Goal: Task Accomplishment & Management: Complete application form

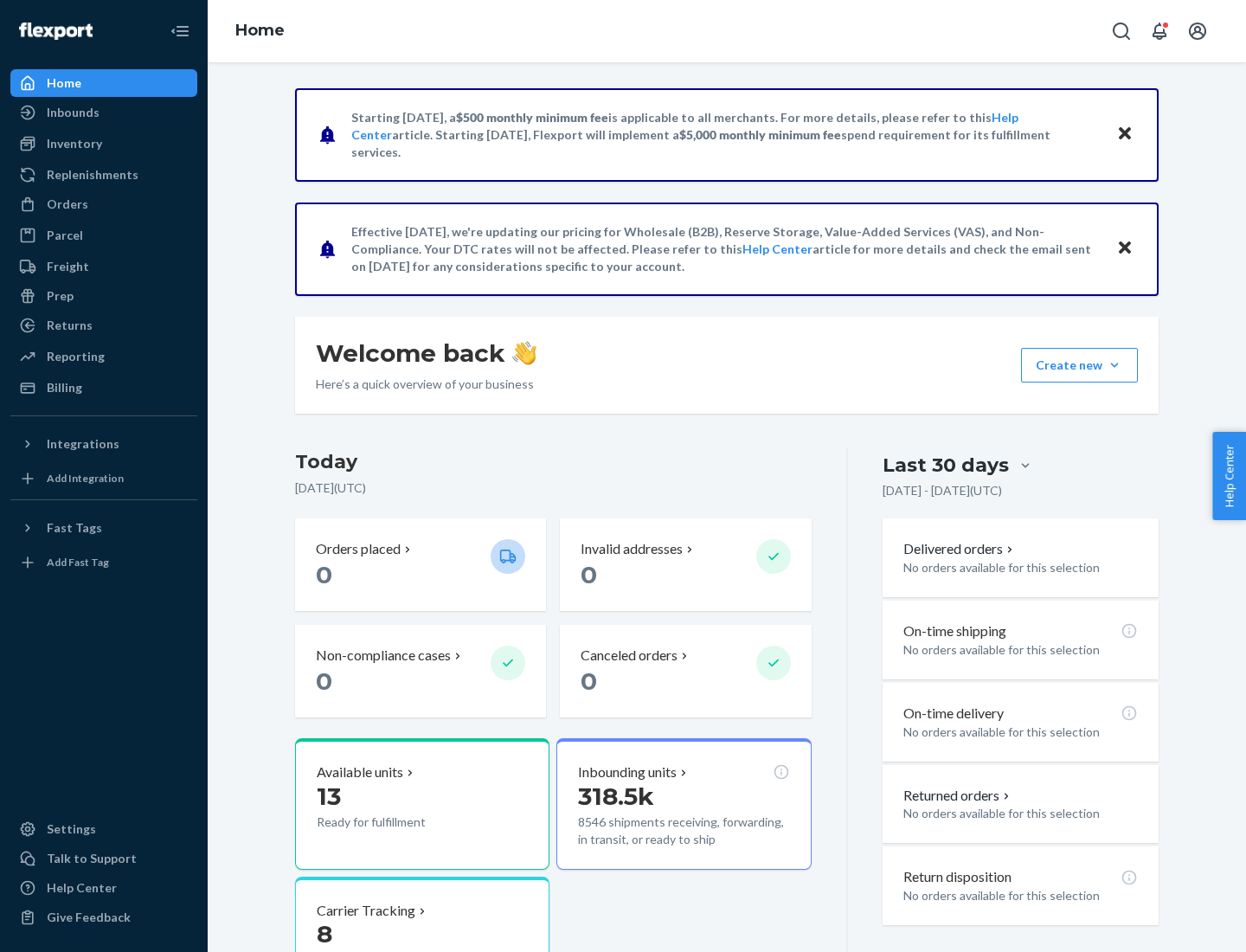
click at [1114, 365] on button "Create new Create new inbound Create new order Create new product" at bounding box center [1080, 366] width 117 height 35
click at [104, 113] on div "Inbounds" at bounding box center [104, 113] width 184 height 24
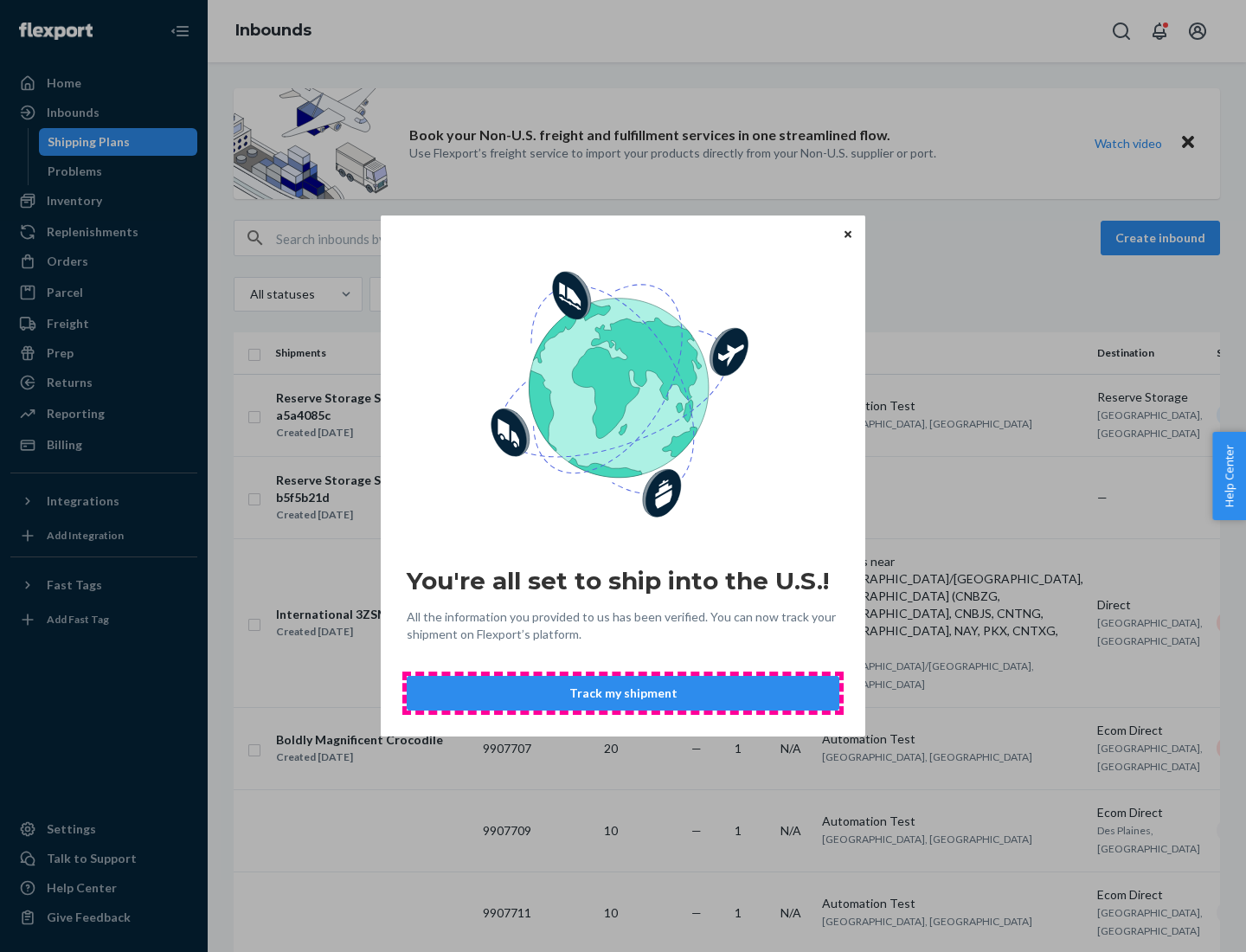
click at [623, 693] on button "Track my shipment" at bounding box center [622, 693] width 432 height 35
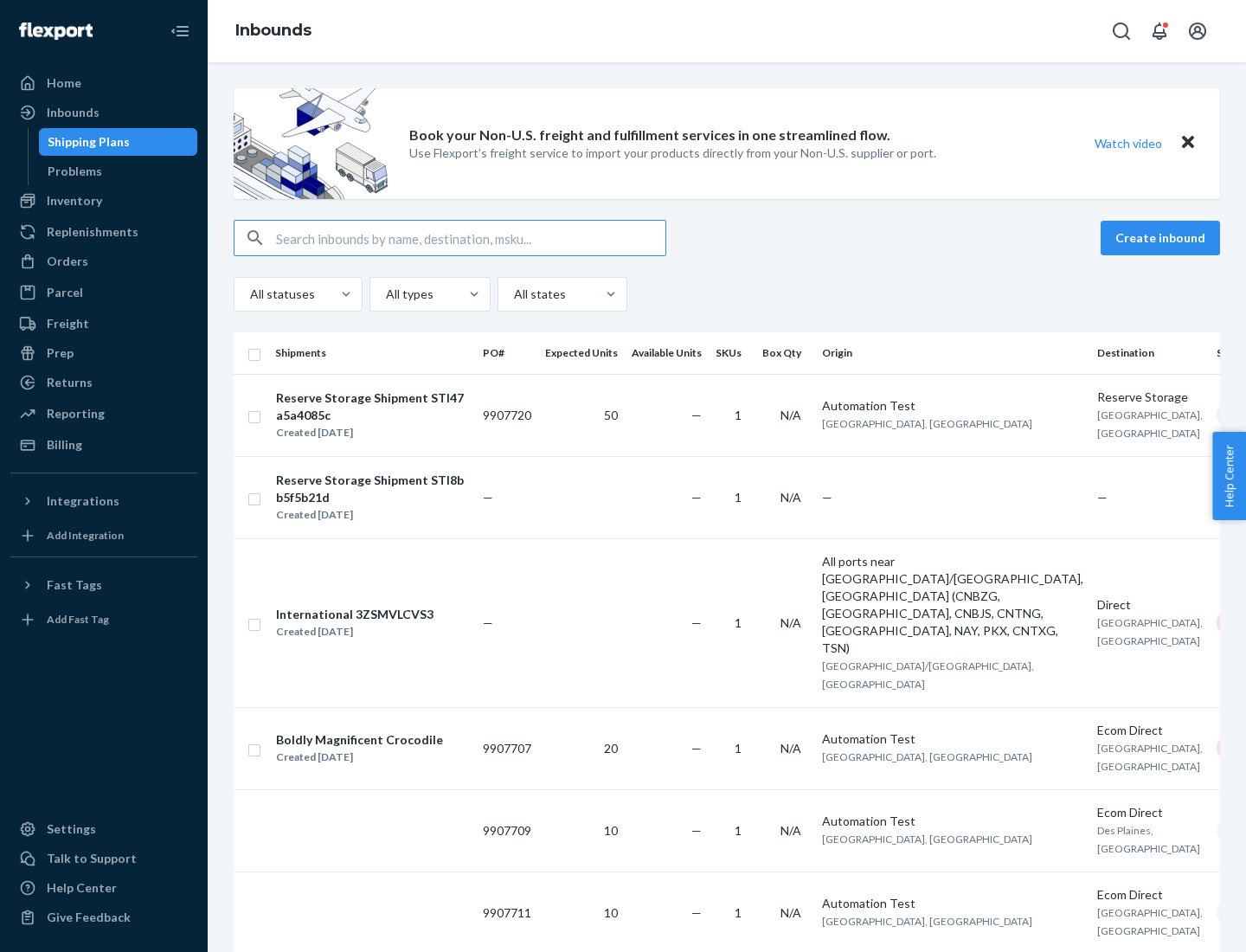
click at [1163, 238] on button "Create inbound" at bounding box center [1160, 238] width 120 height 35
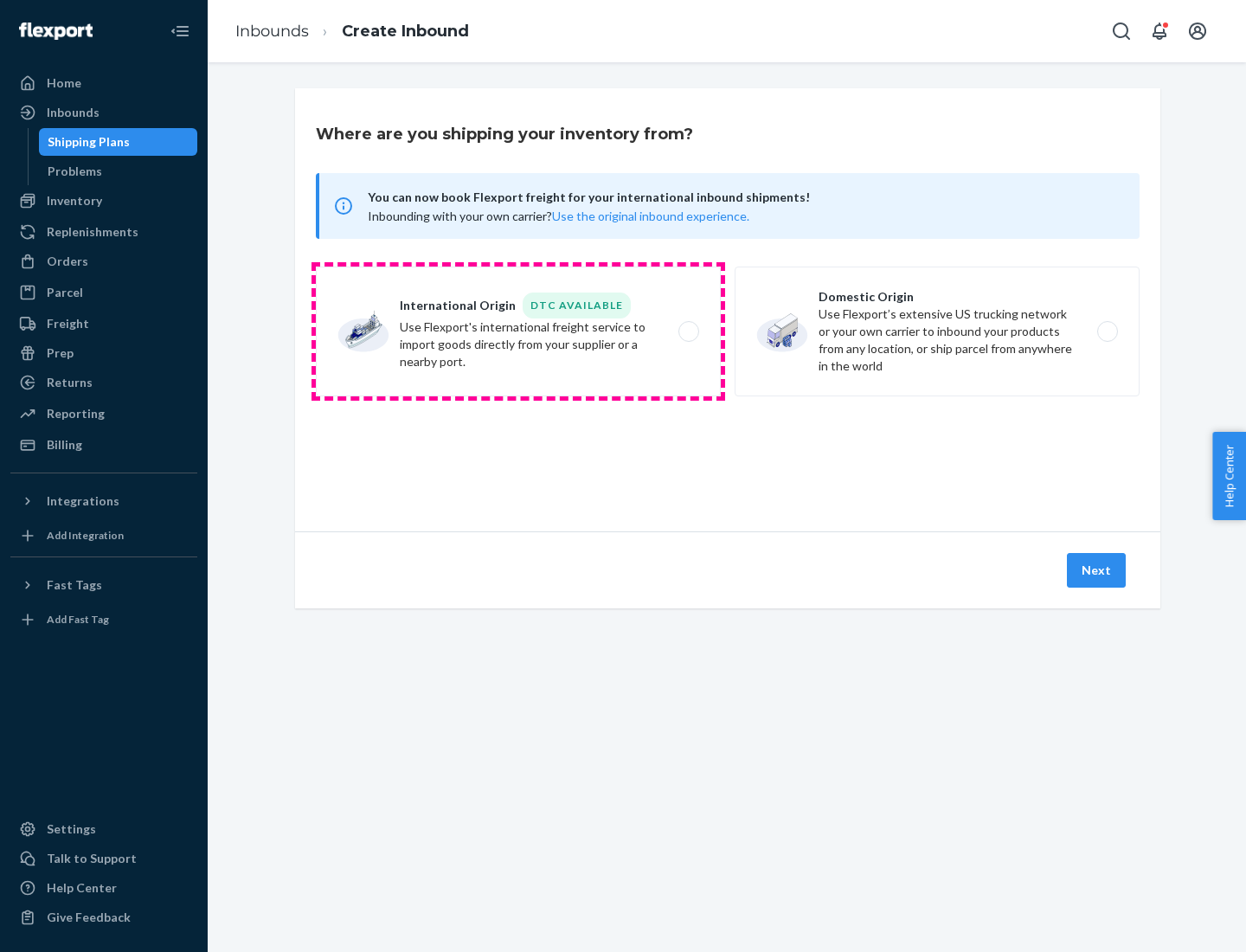
click at [518, 332] on label "International Origin DTC Available Use Flexport's international freight service…" at bounding box center [518, 332] width 405 height 130
click at [688, 332] on input "International Origin DTC Available Use Flexport's international freight service…" at bounding box center [693, 332] width 11 height 11
radio input "true"
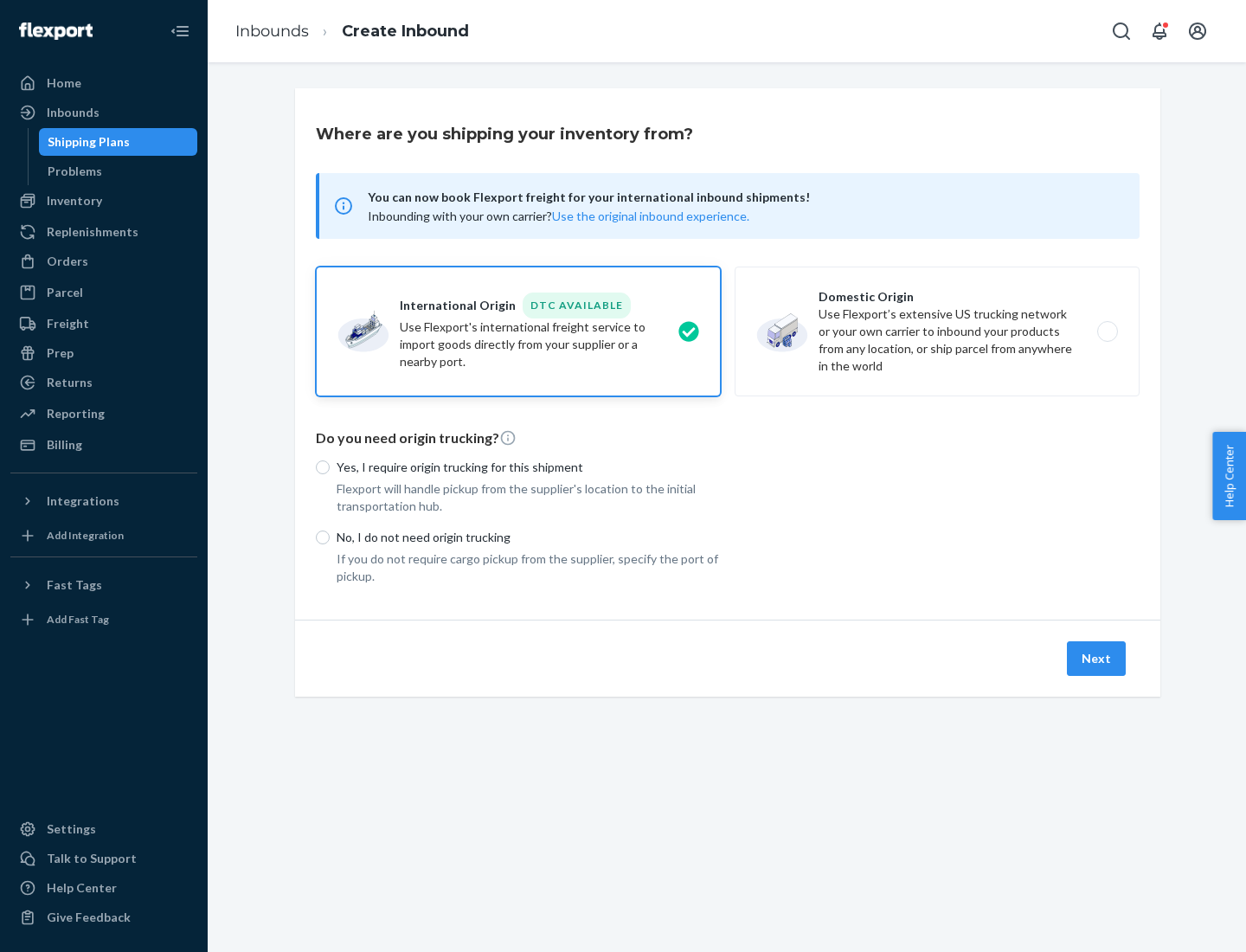
click at [529, 536] on p "No, I do not need origin trucking" at bounding box center [529, 537] width 384 height 17
click at [330, 536] on input "No, I do not need origin trucking" at bounding box center [323, 537] width 14 height 14
radio input "true"
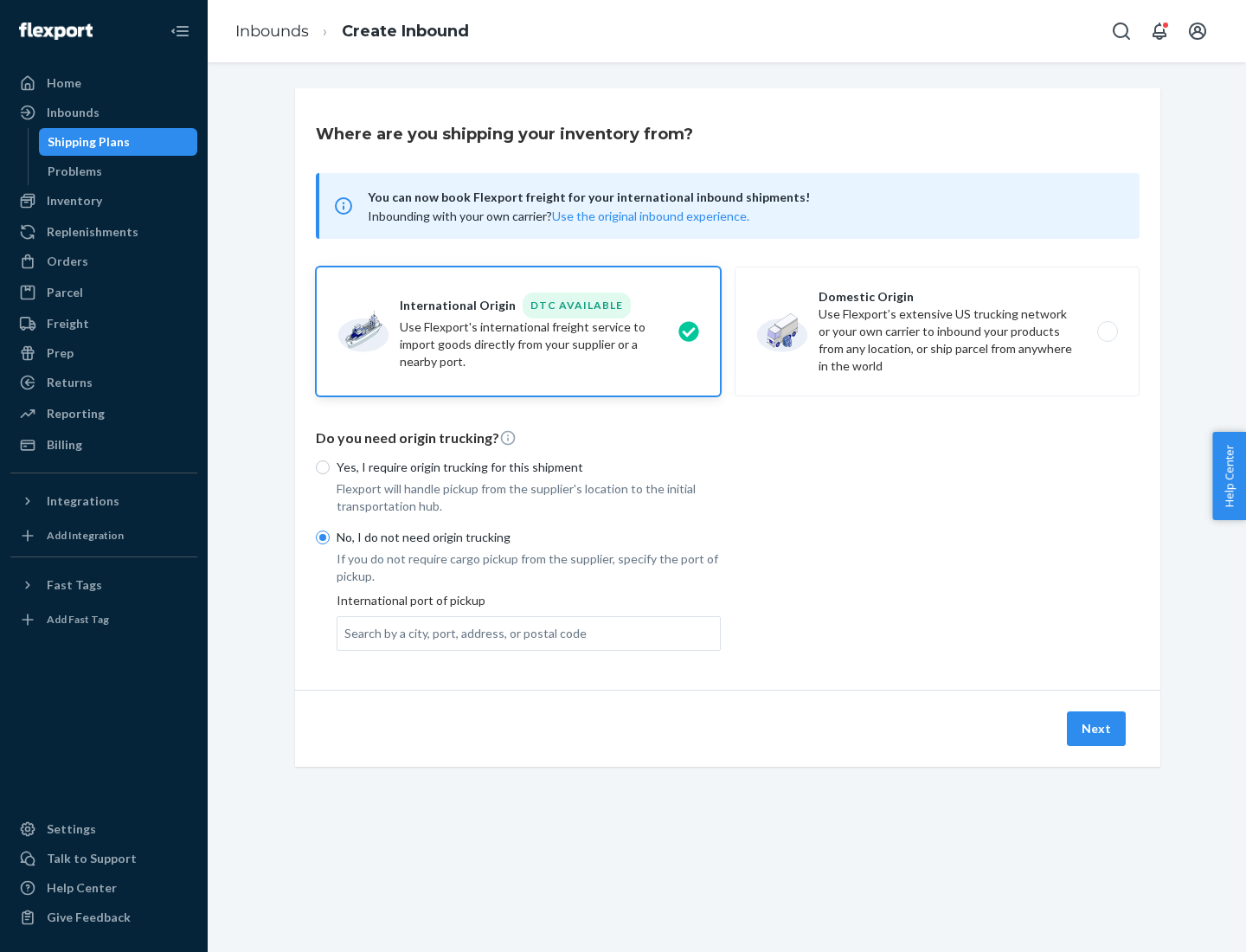
click at [461, 632] on div "Search by a city, port, address, or postal code" at bounding box center [466, 633] width 243 height 17
click at [347, 632] on input "Search by a city, port, address, or postal code" at bounding box center [346, 633] width 2 height 17
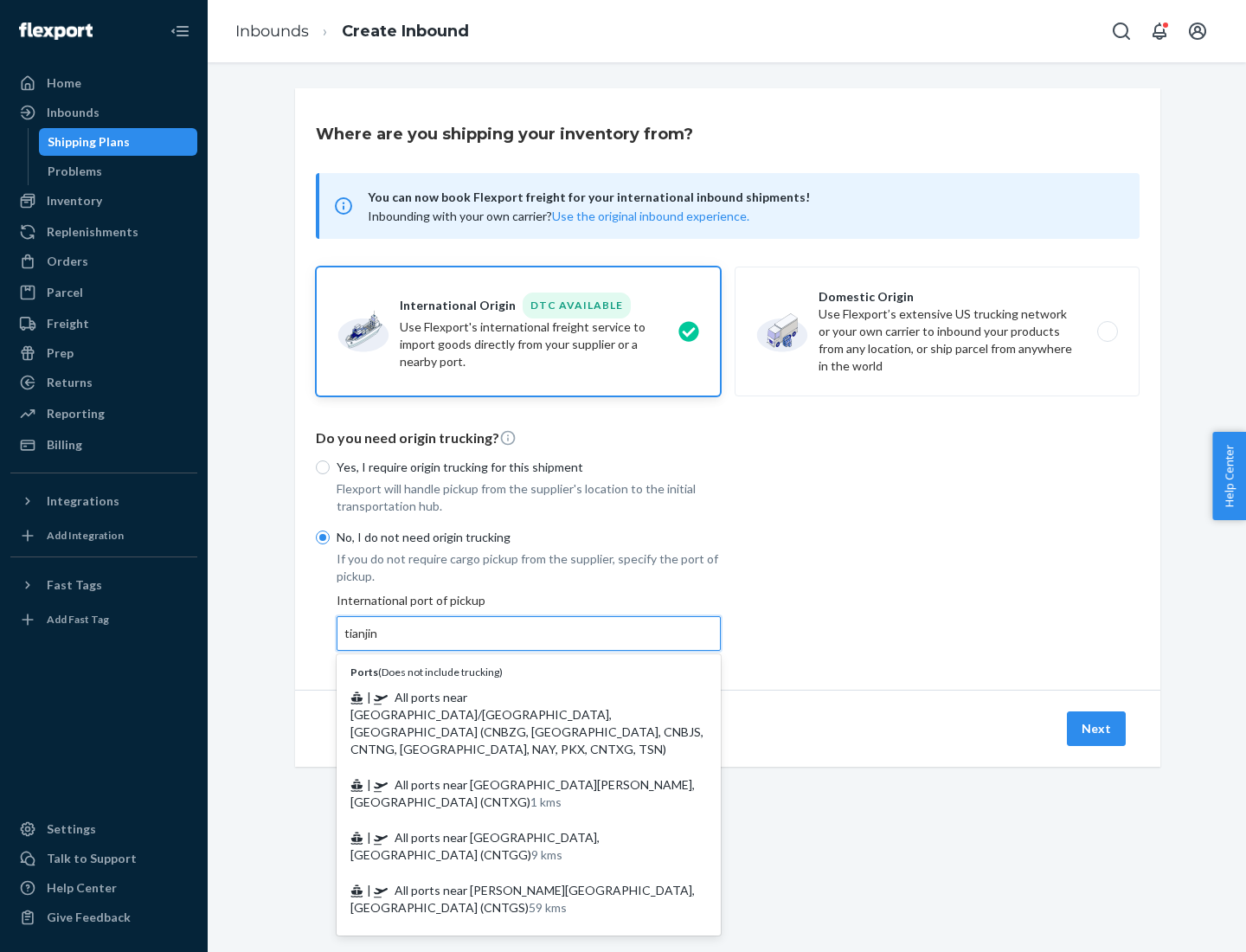
click at [511, 696] on span "| All ports near [GEOGRAPHIC_DATA]/[GEOGRAPHIC_DATA], [GEOGRAPHIC_DATA] (CNBZG,…" at bounding box center [528, 722] width 354 height 67
click at [380, 642] on input "tianjin" at bounding box center [362, 633] width 36 height 17
type input "All ports near [GEOGRAPHIC_DATA]/[GEOGRAPHIC_DATA], [GEOGRAPHIC_DATA] (CNBZG, […"
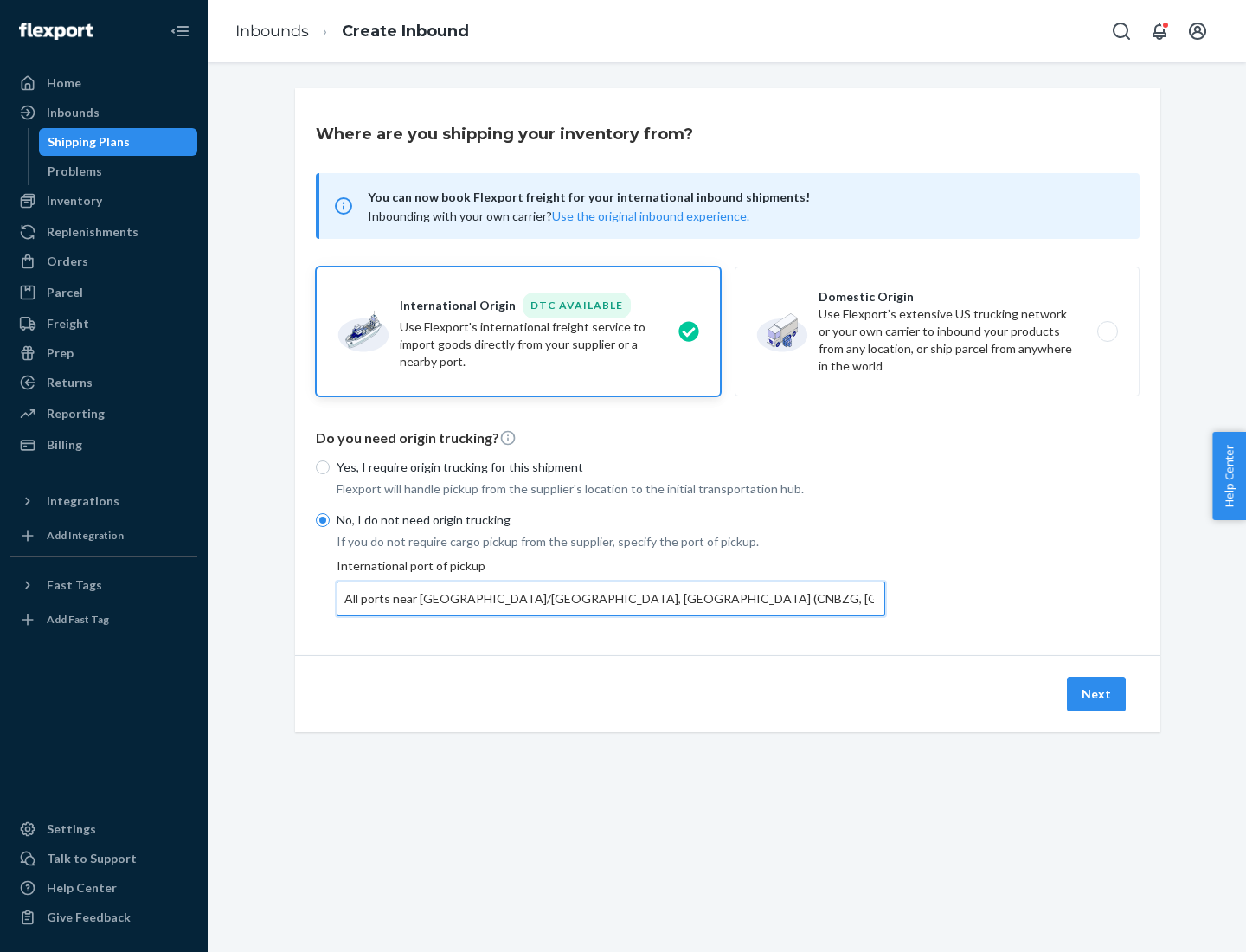
click at [1097, 693] on button "Next" at bounding box center [1097, 694] width 59 height 35
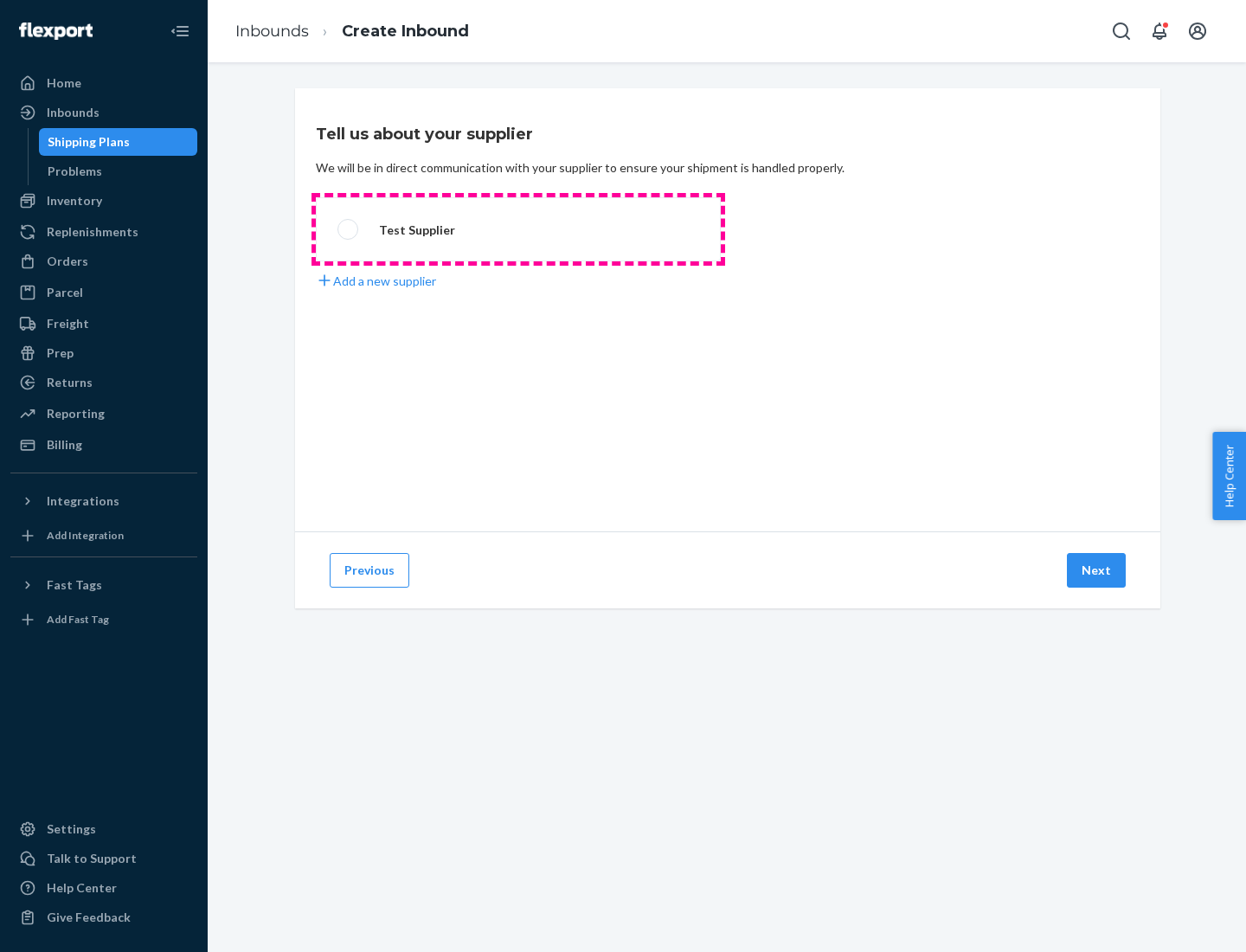
click at [518, 230] on label "Test Supplier" at bounding box center [518, 230] width 405 height 64
click at [349, 230] on input "Test Supplier" at bounding box center [343, 230] width 11 height 11
radio input "true"
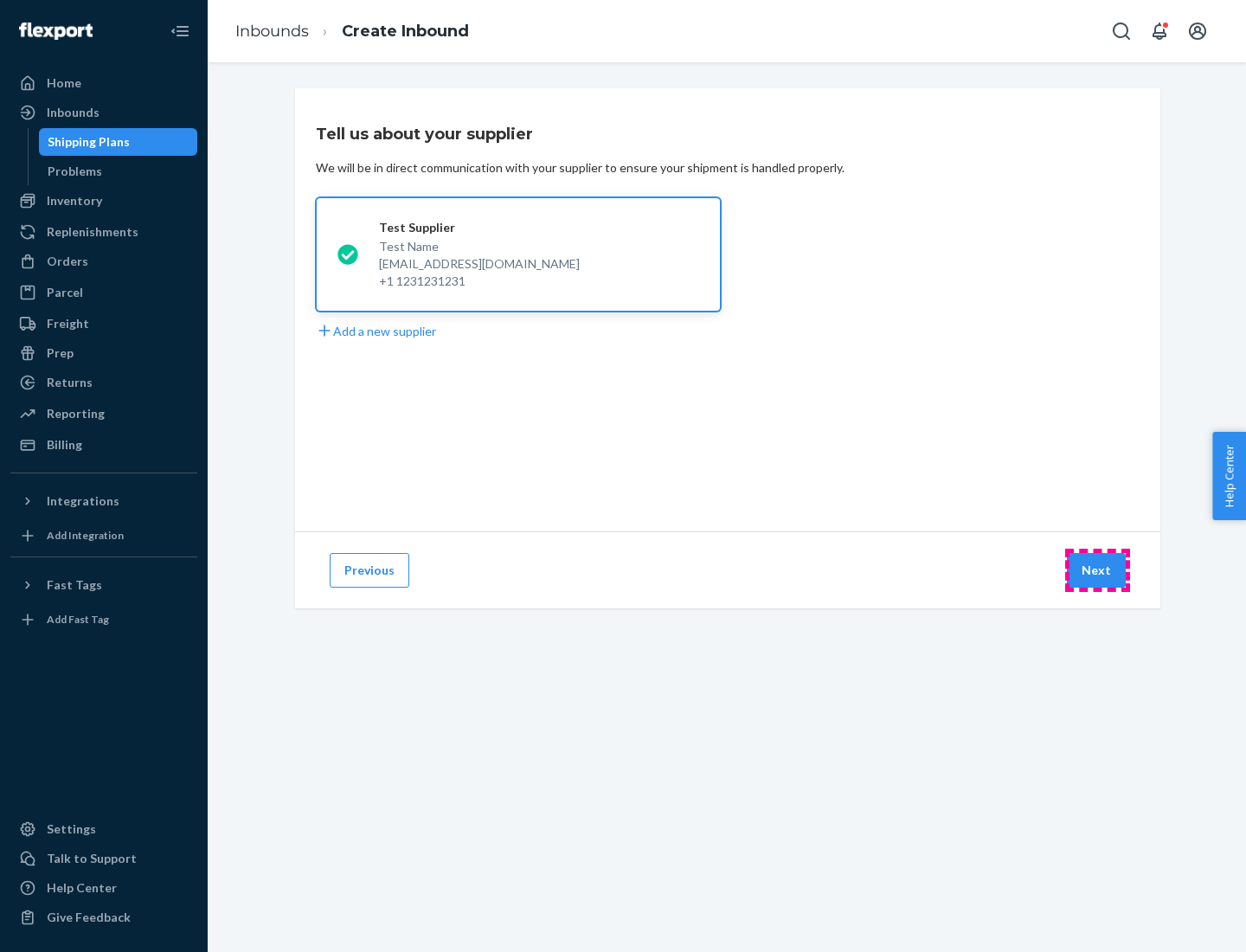
click at [1097, 570] on button "Next" at bounding box center [1097, 570] width 59 height 35
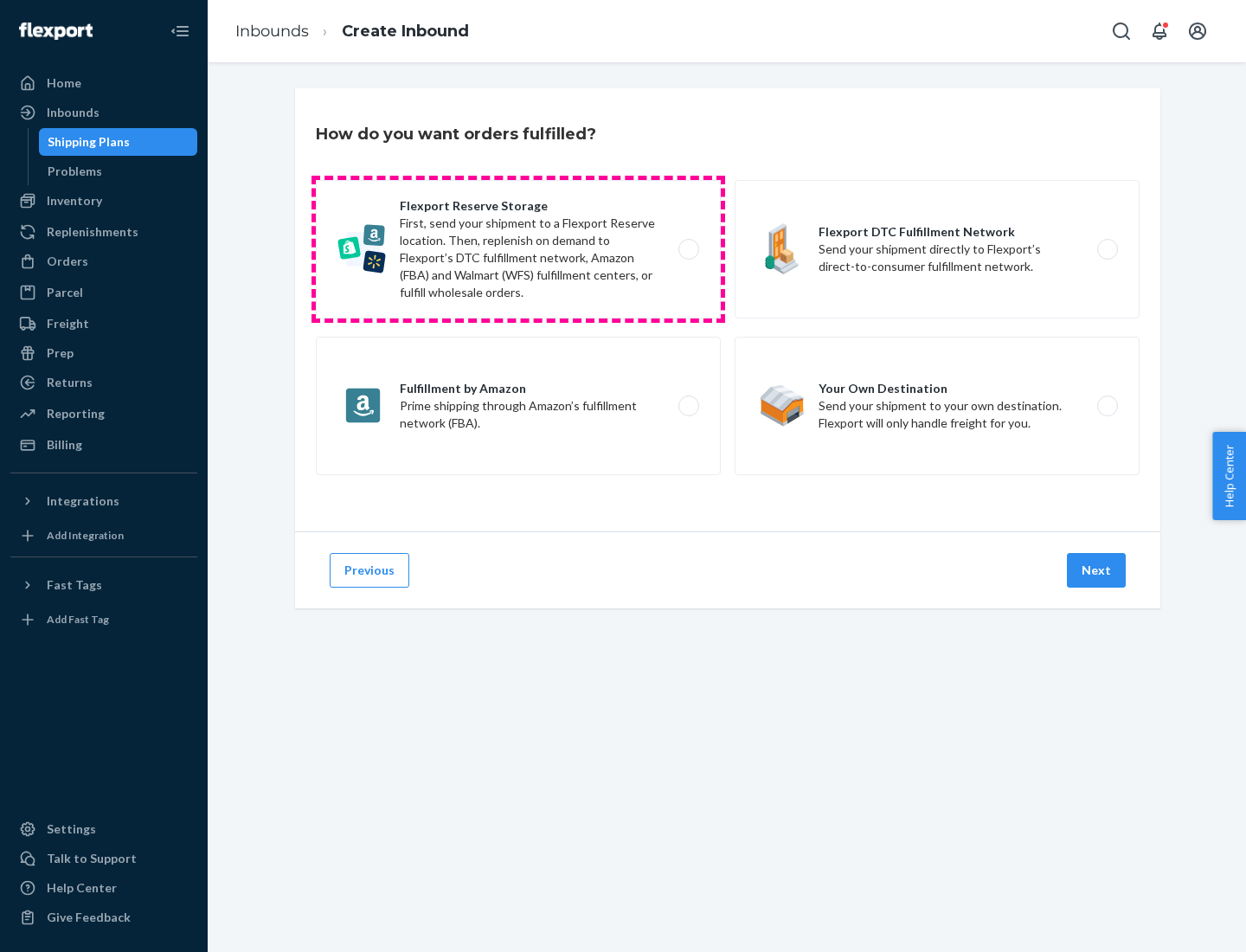
click at [518, 249] on label "Flexport Reserve Storage First, send your shipment to a Flexport Reserve locati…" at bounding box center [518, 249] width 405 height 139
click at [688, 249] on input "Flexport Reserve Storage First, send your shipment to a Flexport Reserve locati…" at bounding box center [693, 249] width 11 height 11
radio input "true"
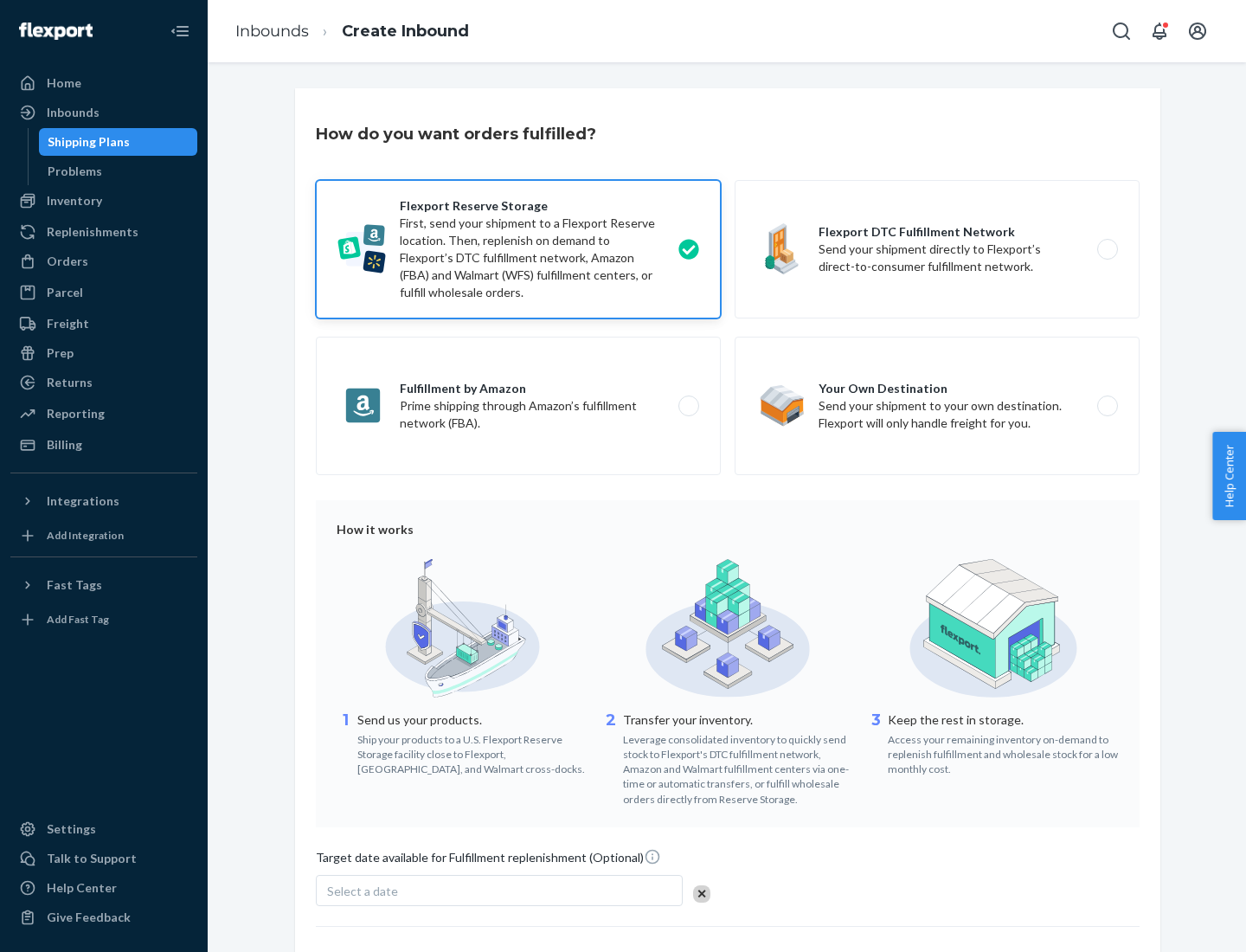
scroll to position [142, 0]
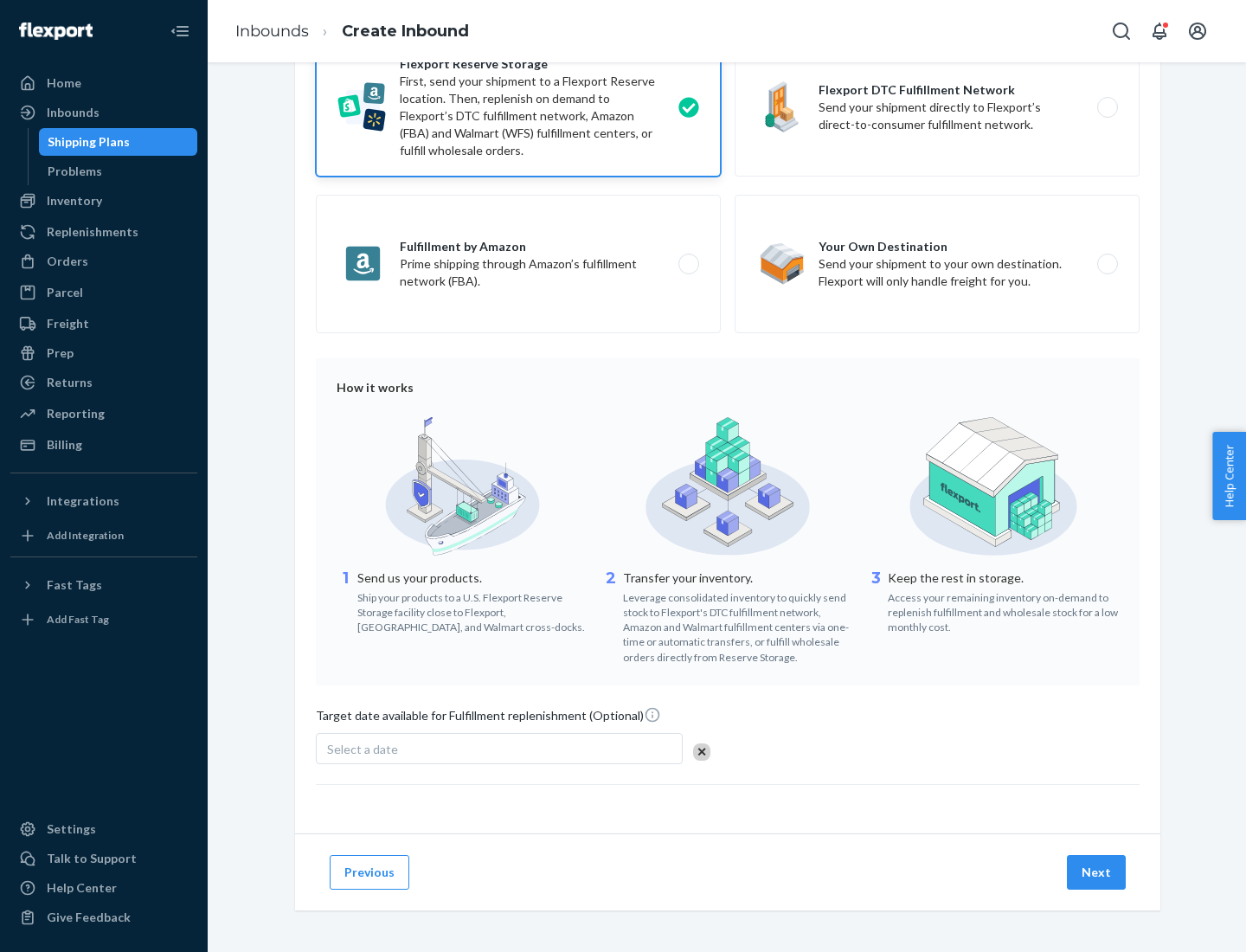
click at [1097, 871] on button "Next" at bounding box center [1097, 872] width 59 height 35
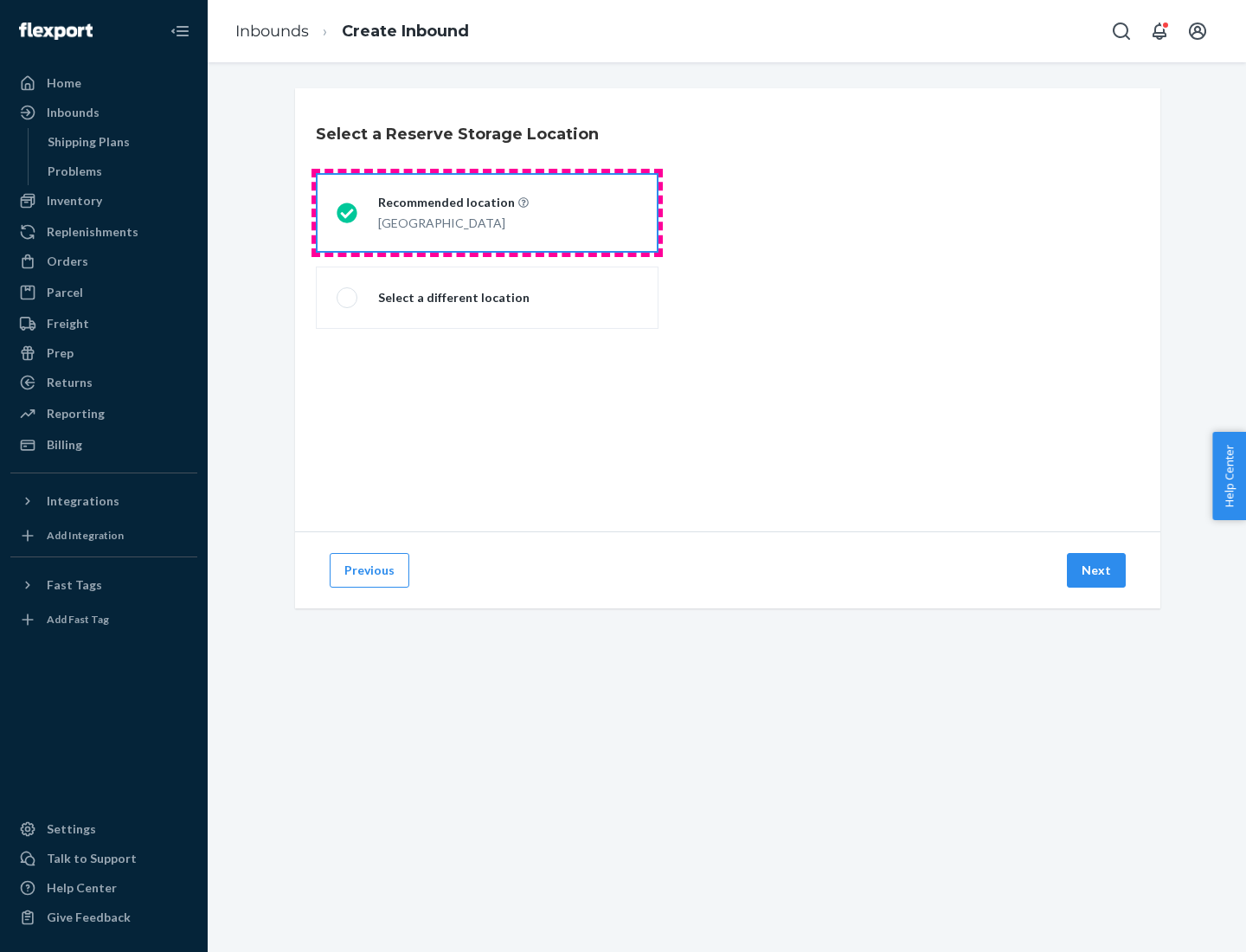
click at [487, 213] on div "[GEOGRAPHIC_DATA]" at bounding box center [453, 222] width 151 height 21
click at [348, 213] on input "Recommended location [GEOGRAPHIC_DATA]" at bounding box center [342, 213] width 11 height 11
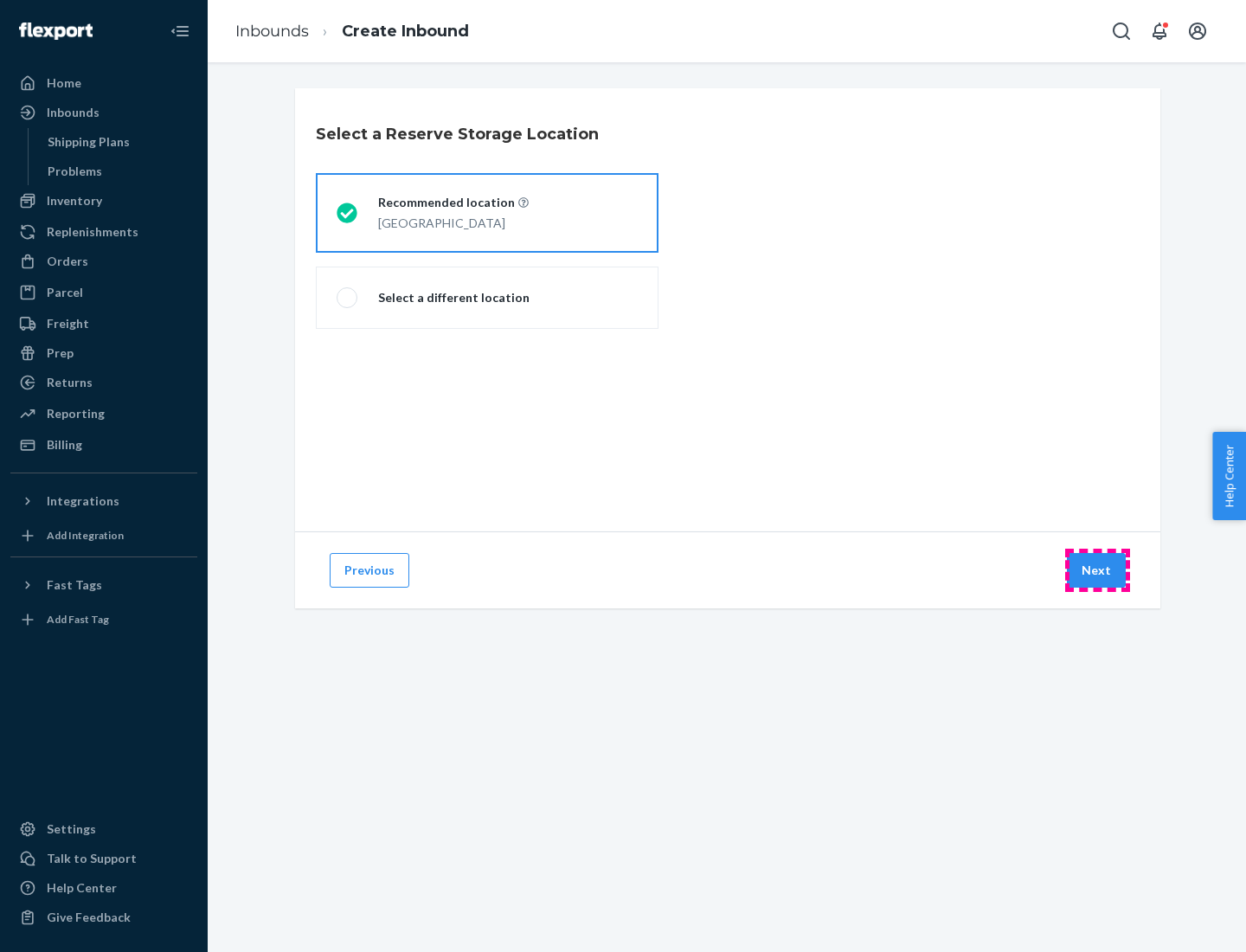
click at [1097, 570] on button "Next" at bounding box center [1097, 570] width 59 height 35
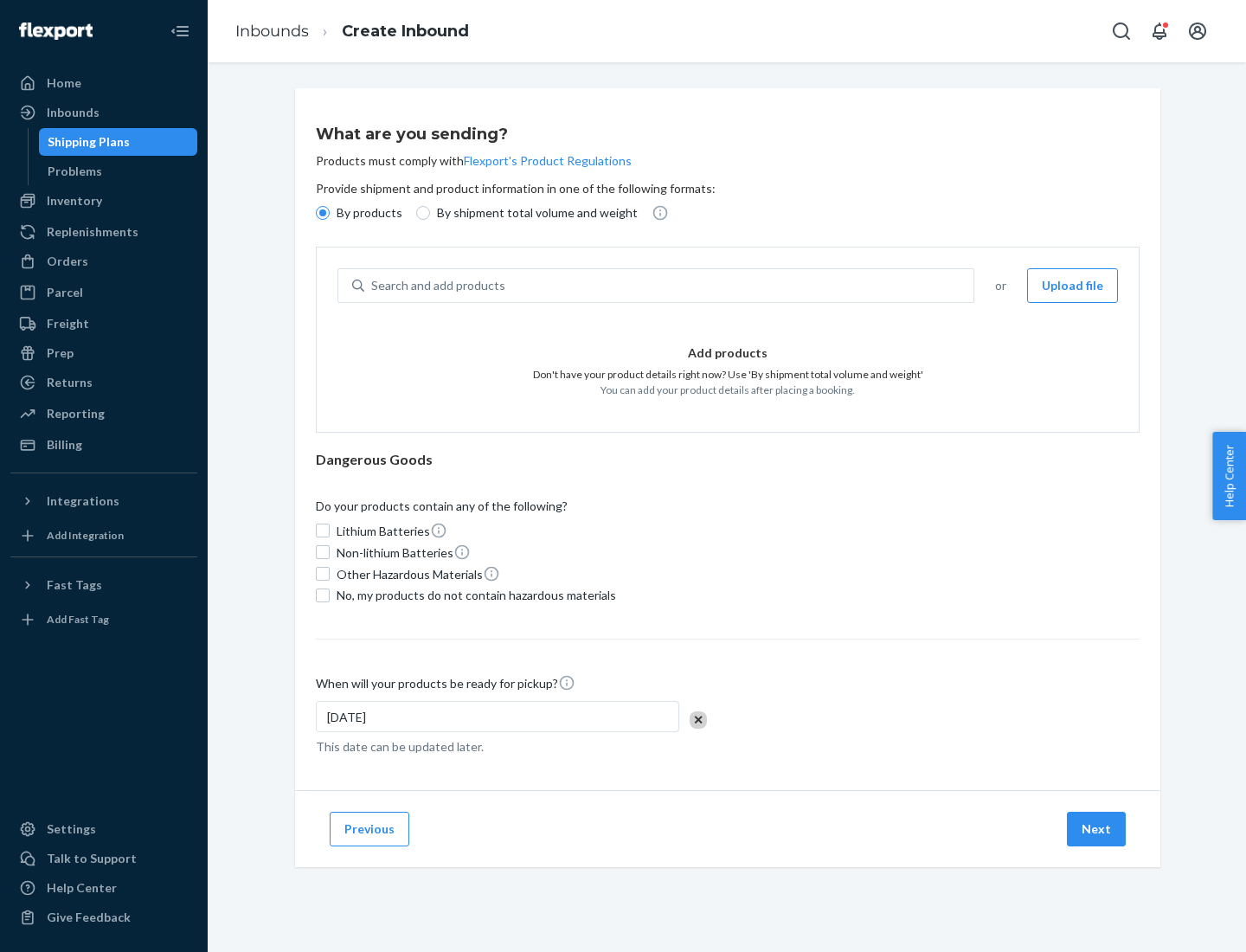
click at [670, 286] on div "Search and add products" at bounding box center [668, 286] width 609 height 31
click at [373, 286] on input "Search and add products" at bounding box center [372, 286] width 2 height 17
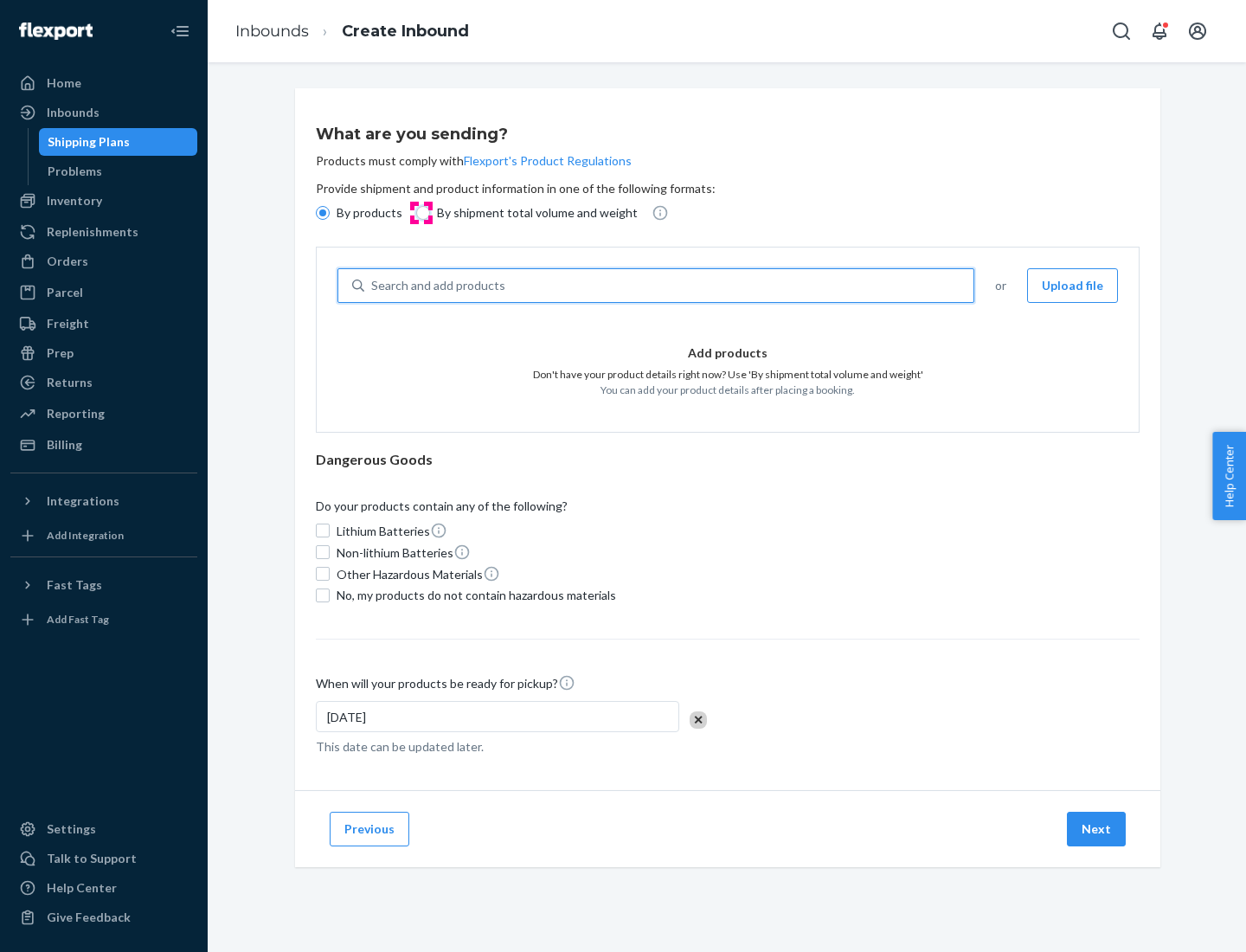
click at [420, 213] on input "By shipment total volume and weight" at bounding box center [423, 213] width 14 height 14
radio input "true"
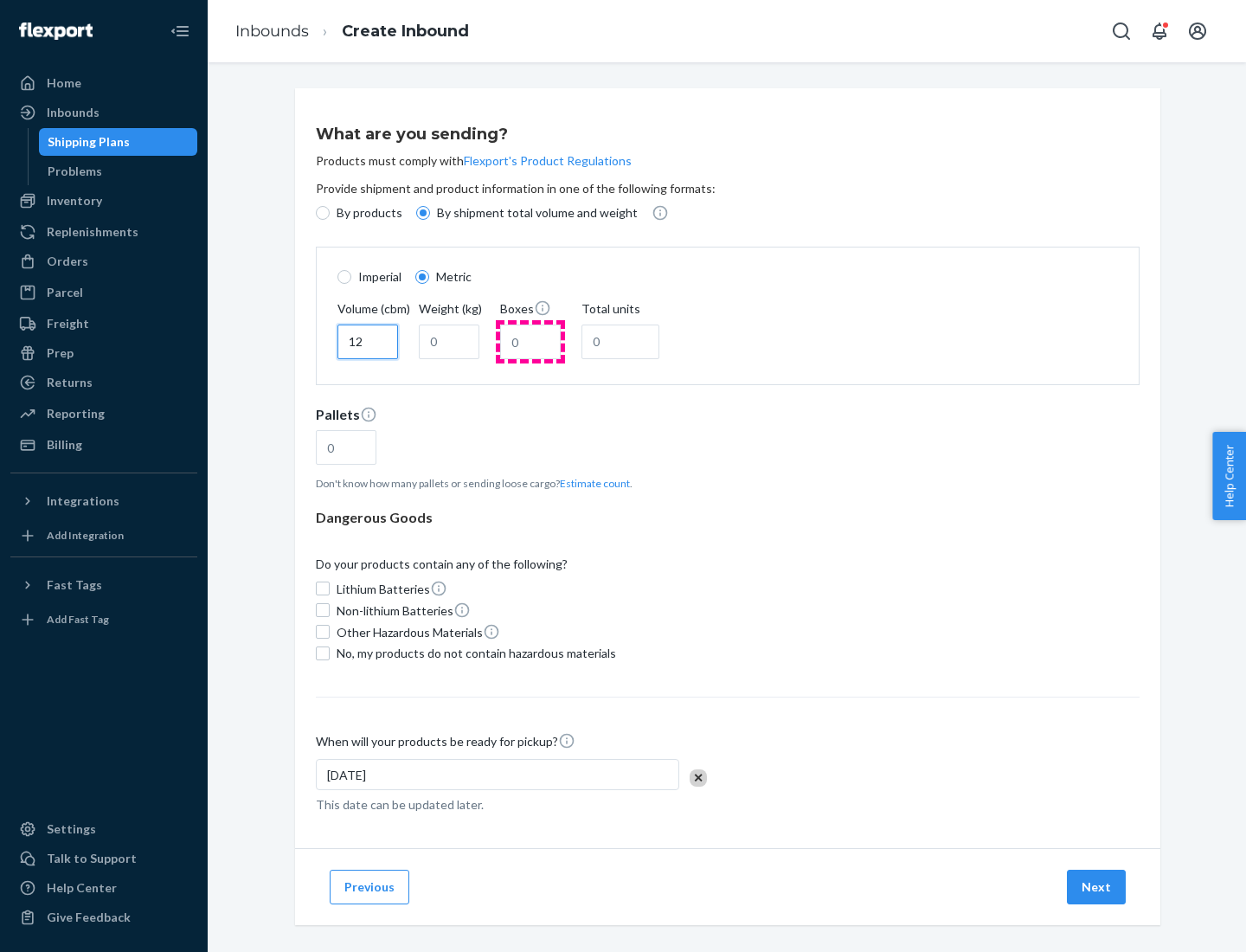
type input "12"
type input "22"
type input "222"
type input "121"
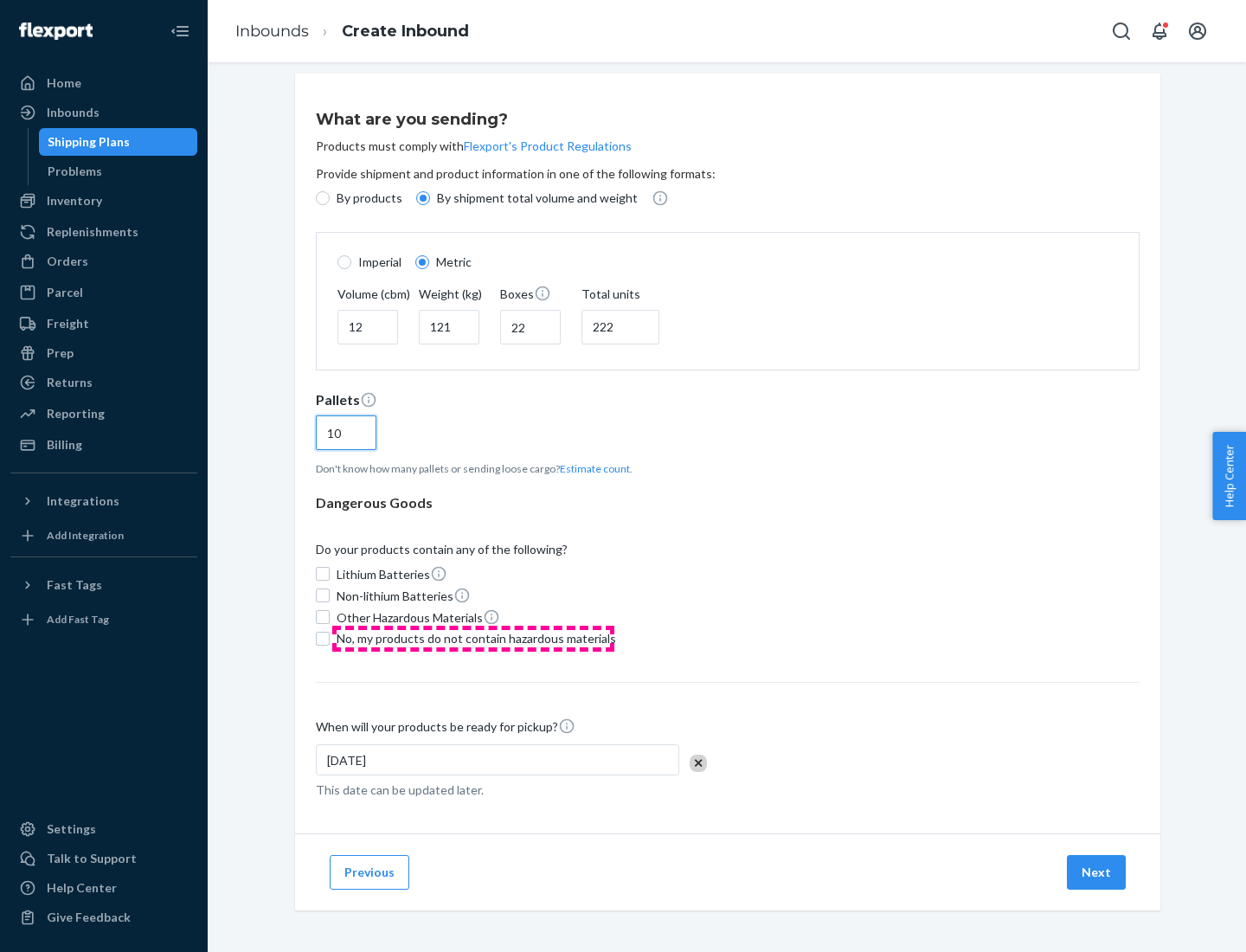
type input "10"
click at [473, 638] on span "No, my products do not contain hazardous materials" at bounding box center [477, 638] width 280 height 17
click at [330, 638] on input "No, my products do not contain hazardous materials" at bounding box center [323, 638] width 14 height 14
checkbox input "true"
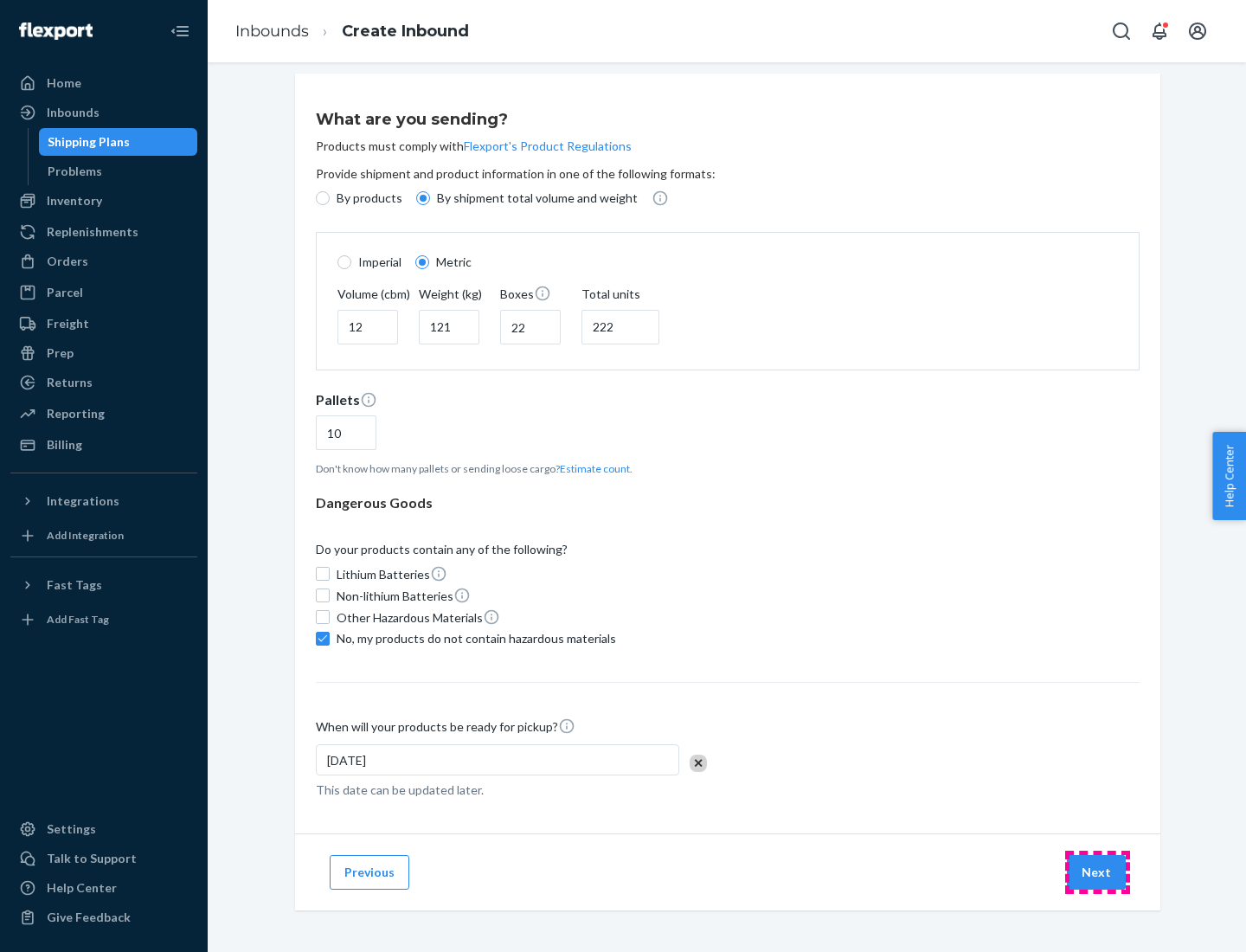
click at [1097, 871] on button "Next" at bounding box center [1097, 872] width 59 height 35
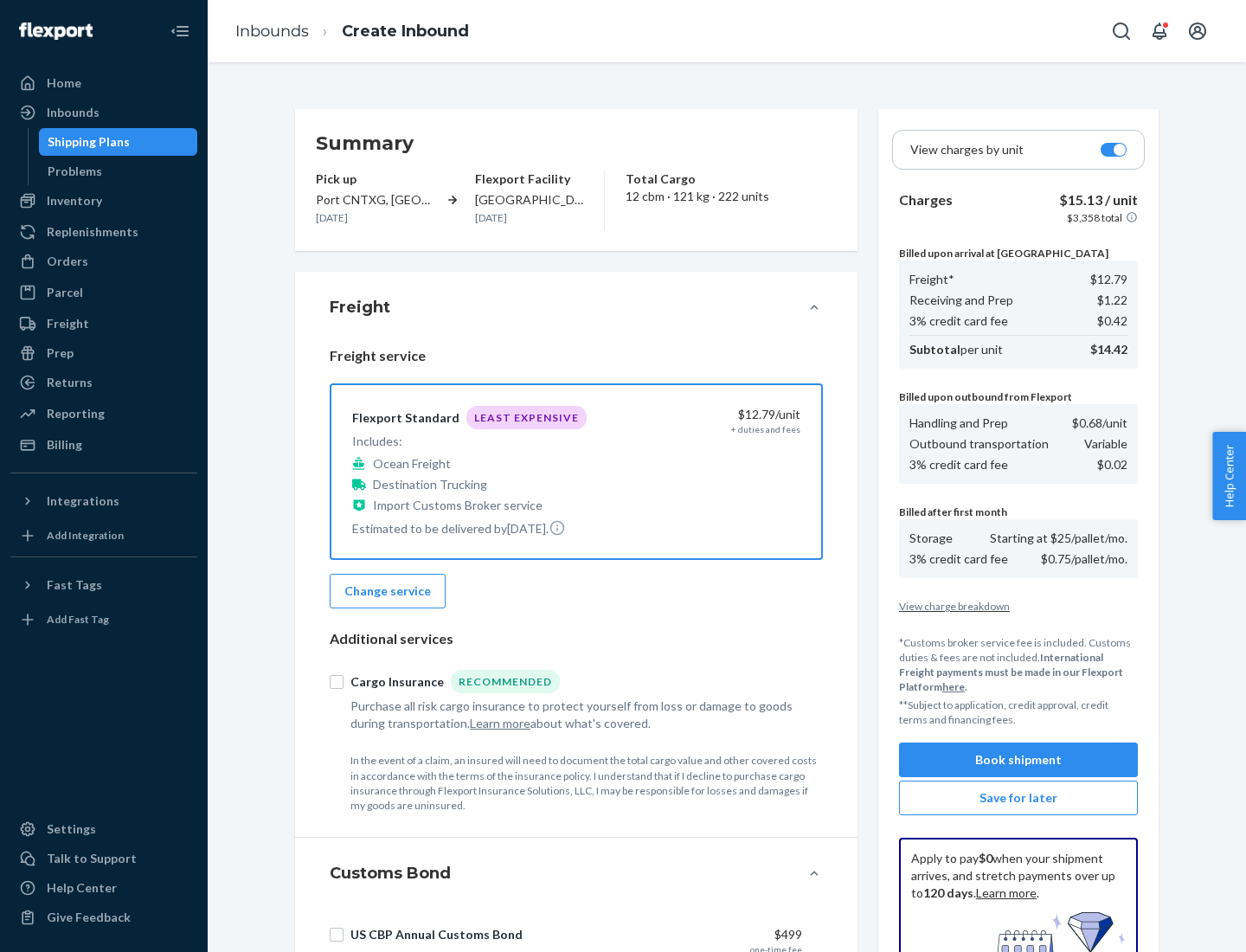
scroll to position [253, 0]
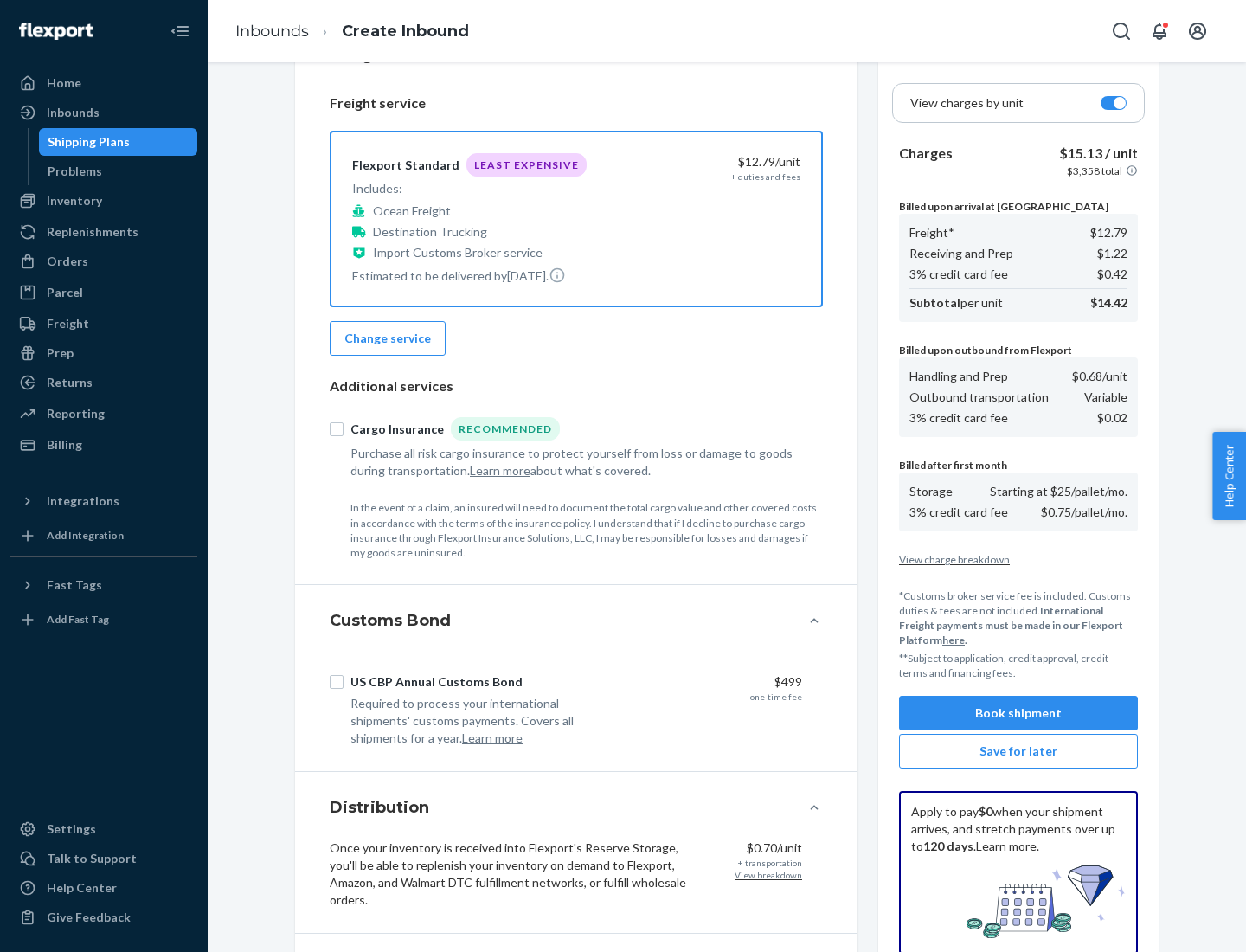
click at [1019, 713] on button "Book shipment" at bounding box center [1019, 713] width 239 height 35
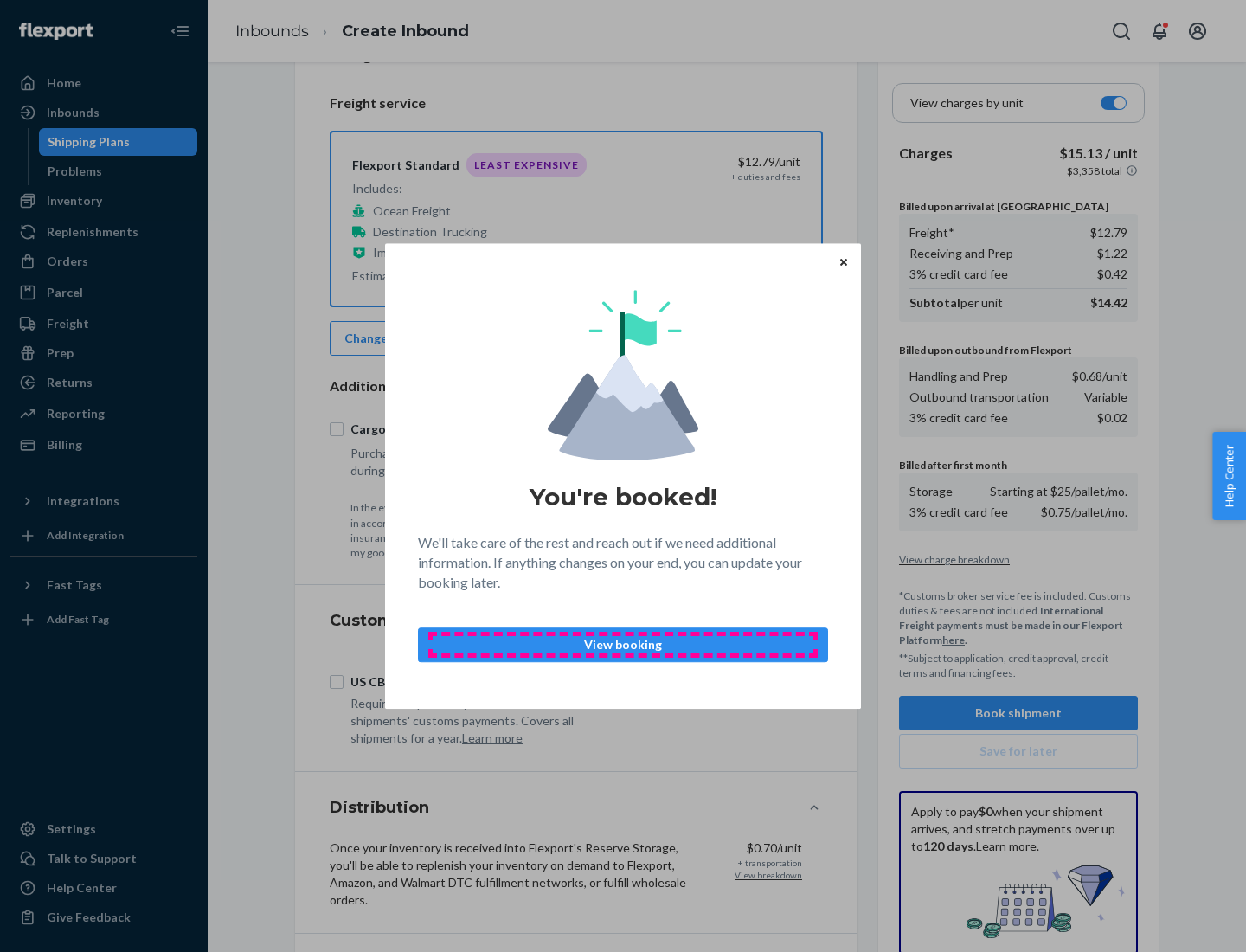
click at [623, 644] on p "View booking" at bounding box center [622, 644] width 380 height 17
